Goal: Transaction & Acquisition: Purchase product/service

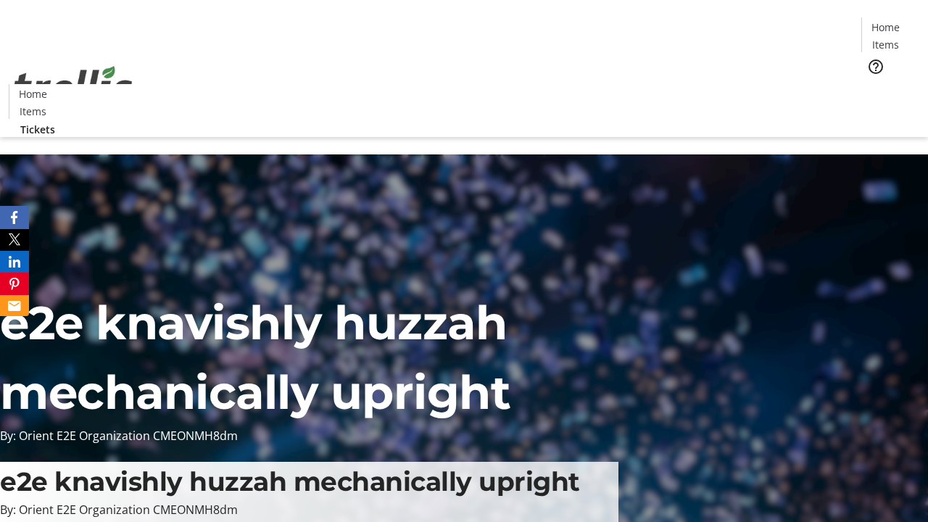
click at [873, 84] on span "Tickets" at bounding box center [890, 91] width 35 height 15
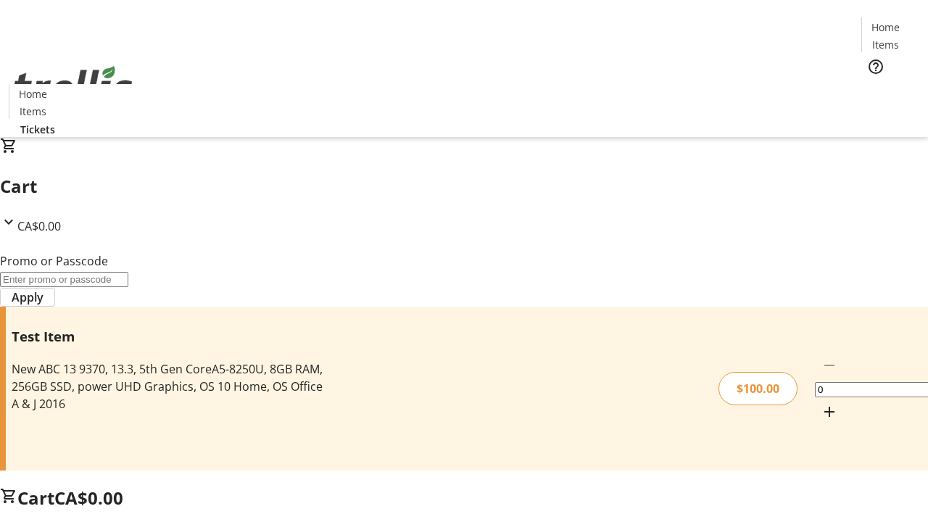
click at [821, 403] on mat-icon "Increment by one" at bounding box center [829, 411] width 17 height 17
type input "1"
type input "FLAT"
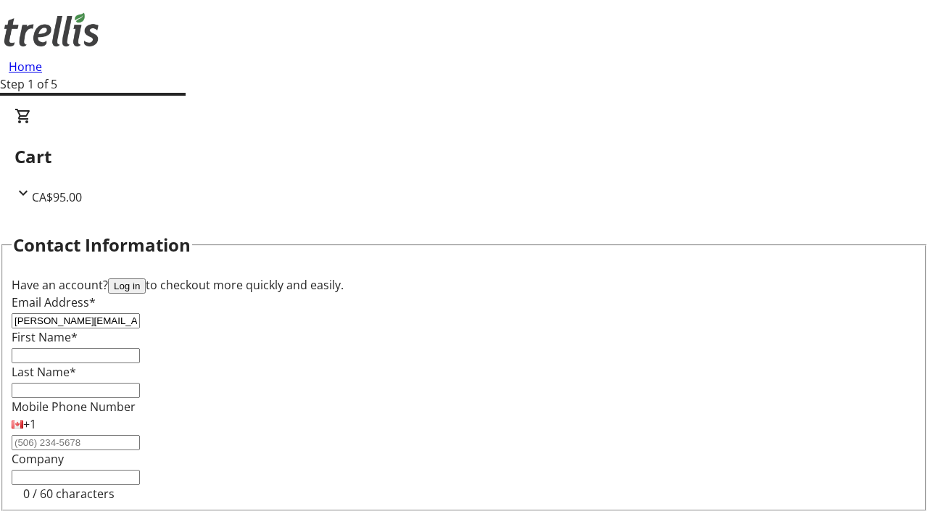
type input "[PERSON_NAME][EMAIL_ADDRESS][DOMAIN_NAME]"
type input "[PERSON_NAME]"
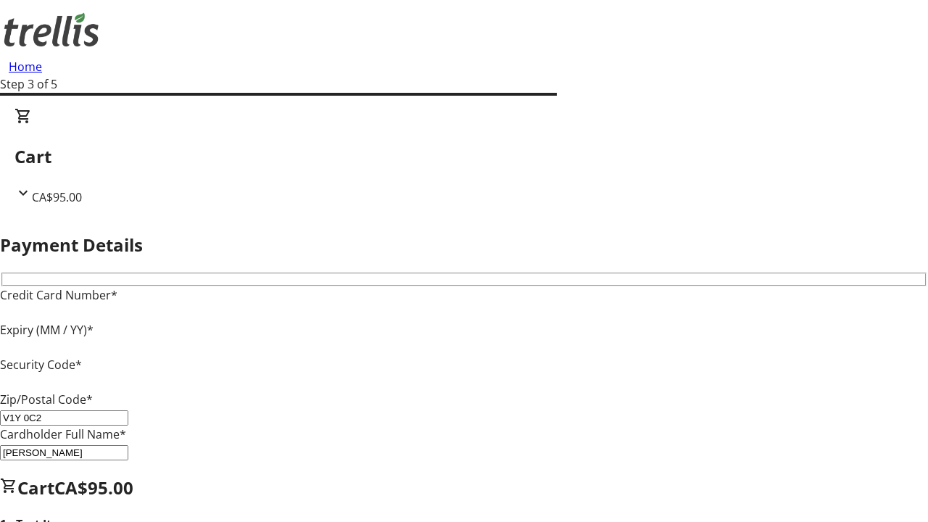
type input "V1Y 0C2"
